Goal: Check status: Check status

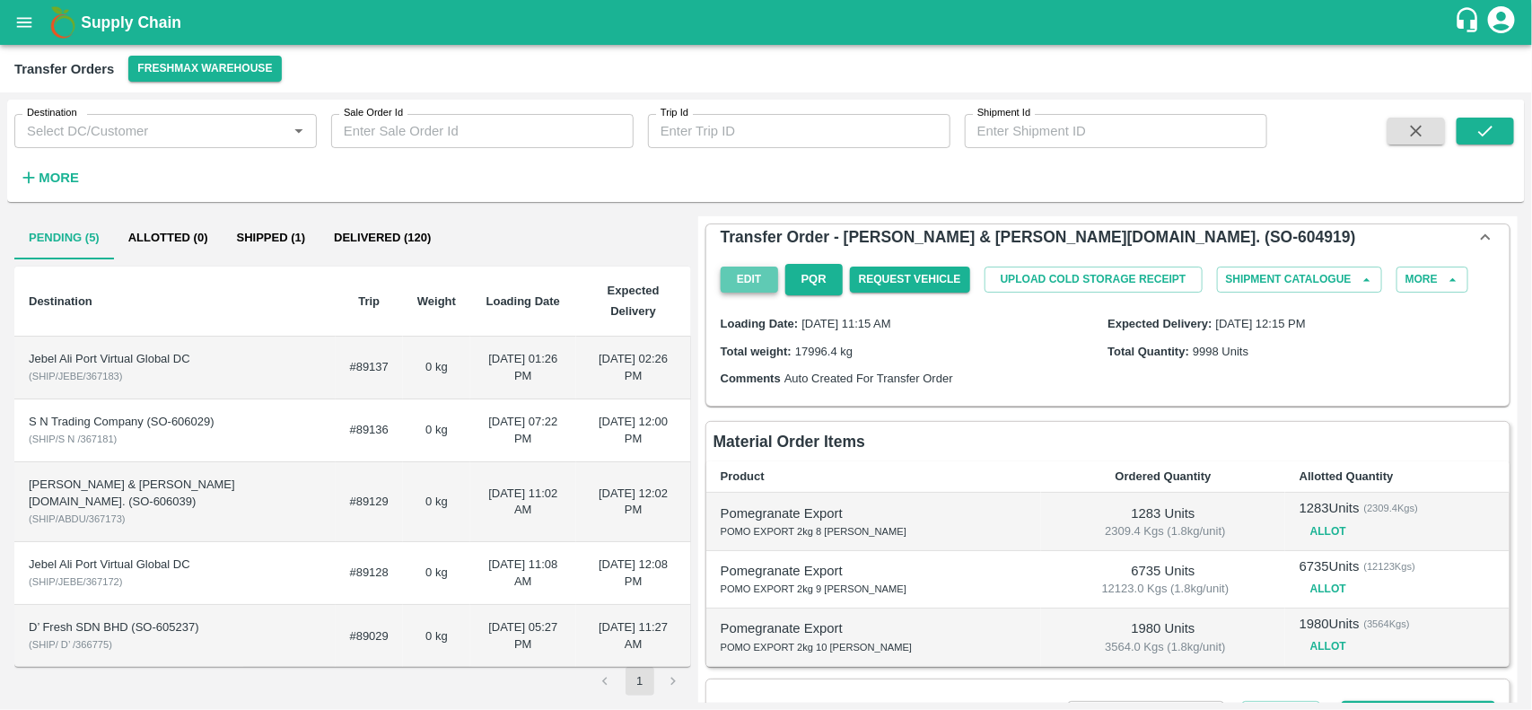
click at [738, 293] on button "Edit" at bounding box center [749, 280] width 57 height 26
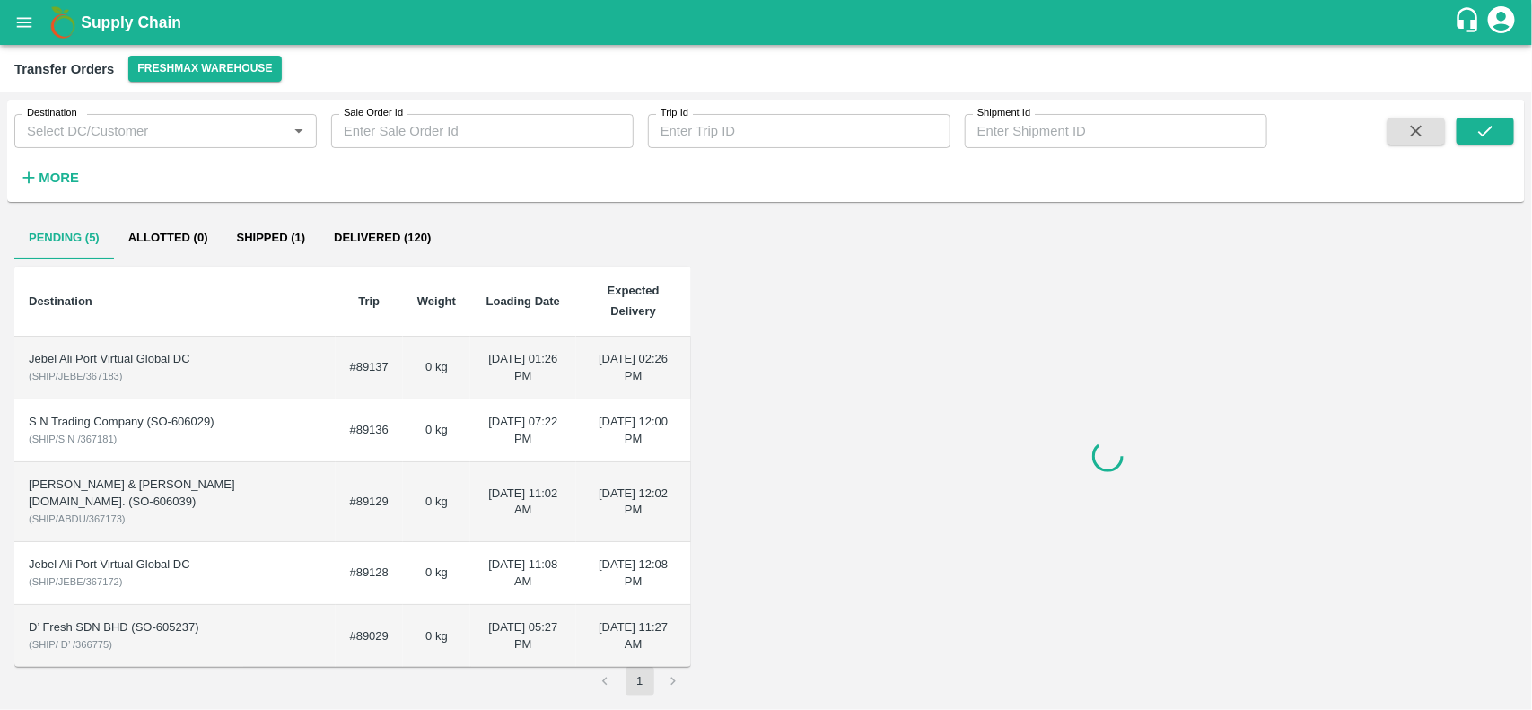
click at [288, 245] on button "Shipped (1)" at bounding box center [272, 237] width 98 height 43
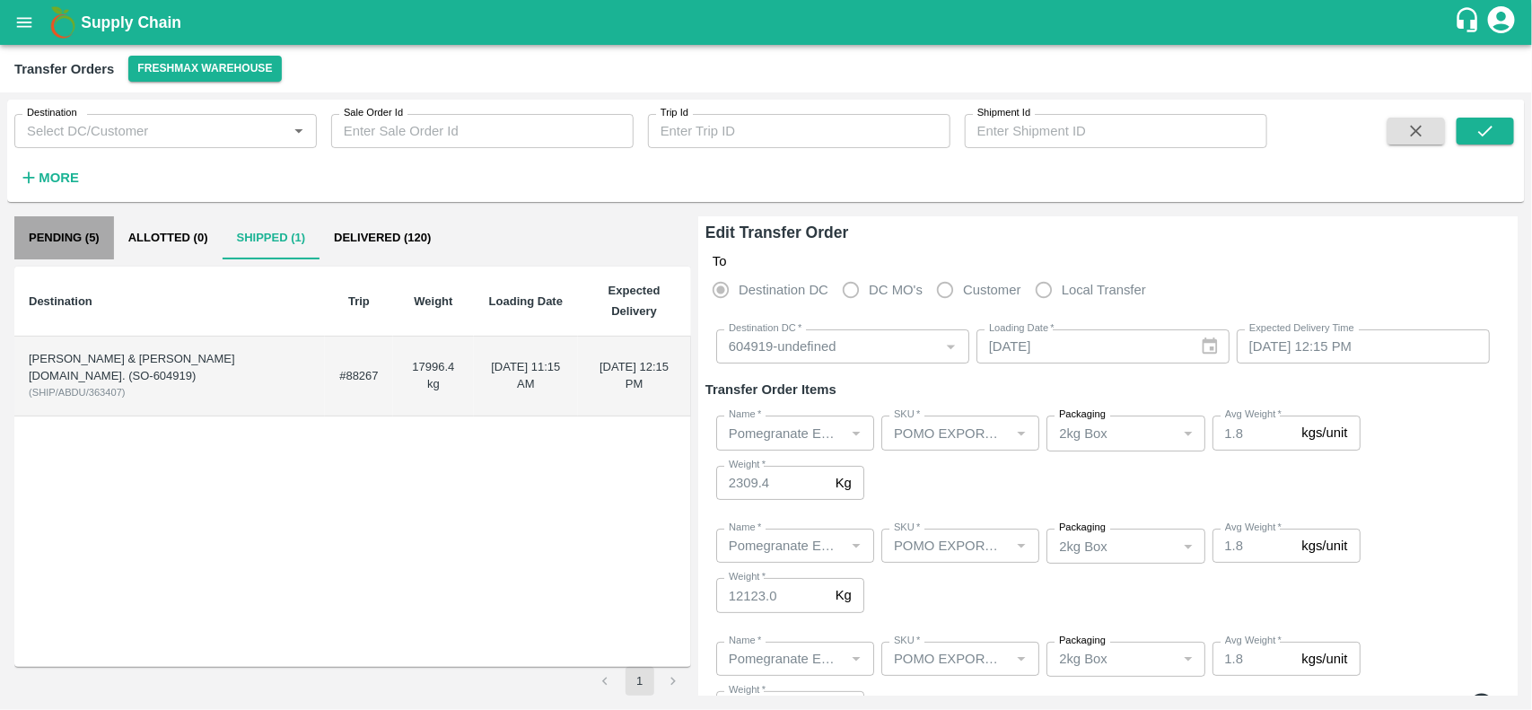
click at [90, 247] on button "Pending (5)" at bounding box center [64, 237] width 100 height 43
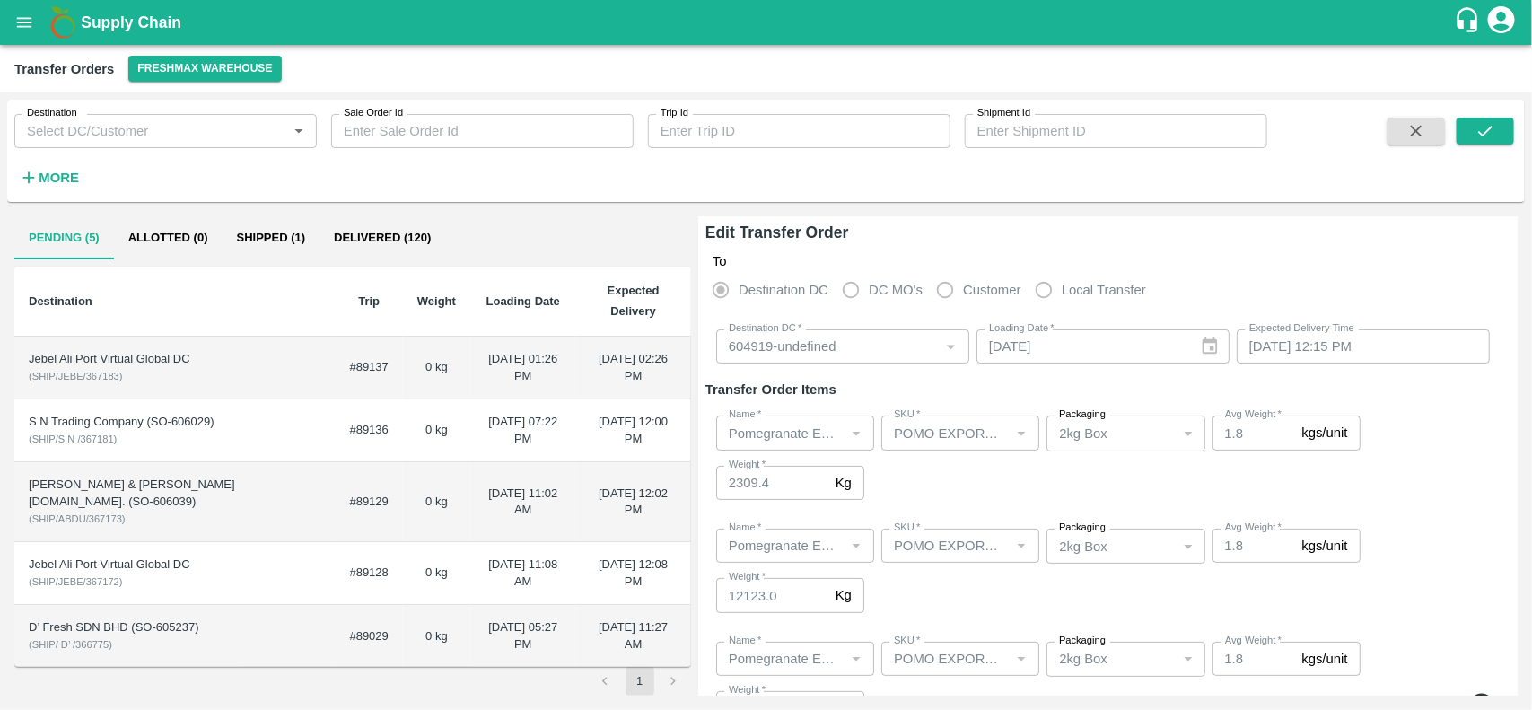
click at [275, 356] on div "Jebel Ali Port Virtual Global DC" at bounding box center [175, 359] width 293 height 17
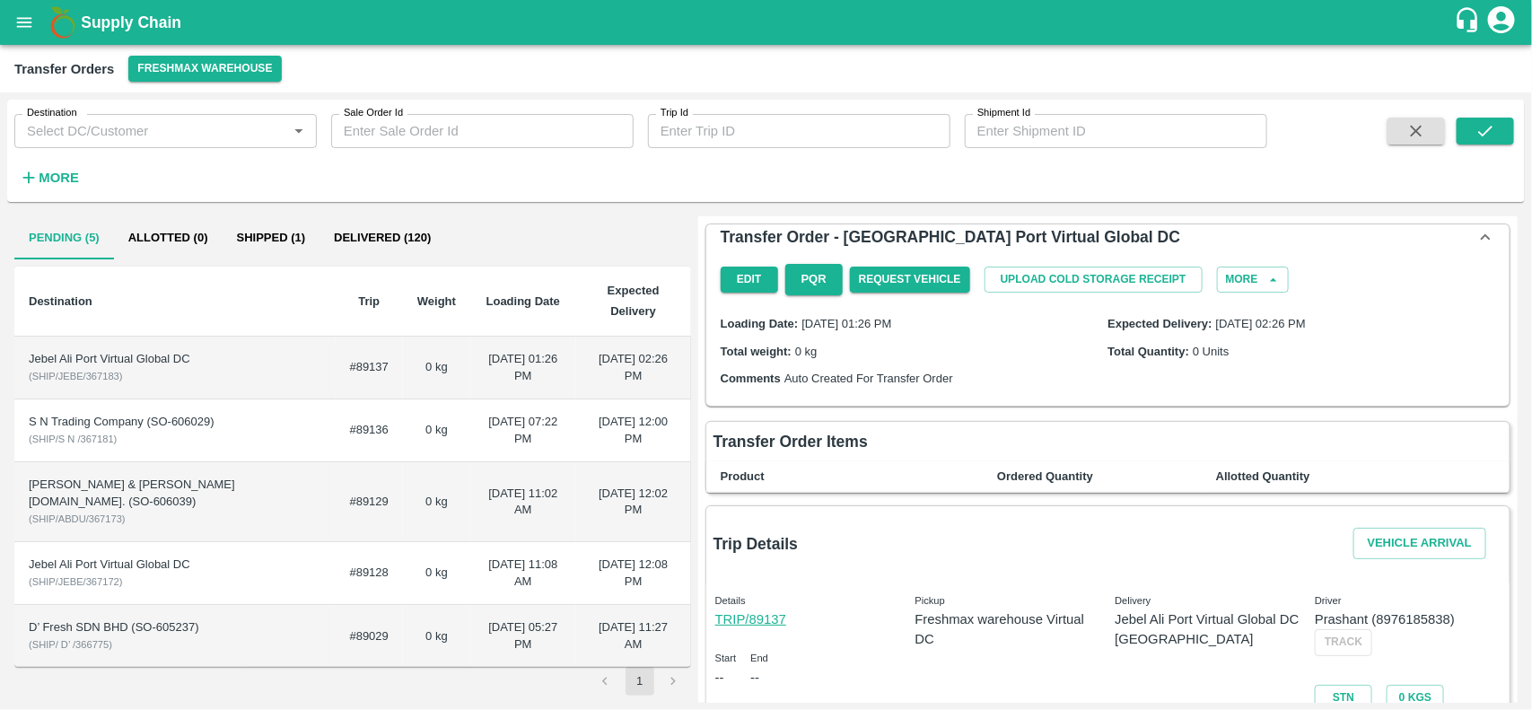
click at [325, 424] on td "S N Trading Company (SO-606029) ( SHIP/S N /367181 )" at bounding box center [174, 430] width 321 height 63
click at [373, 329] on th "Trip" at bounding box center [369, 302] width 67 height 70
click at [387, 360] on td "#89137" at bounding box center [369, 368] width 67 height 63
